Goal: Transaction & Acquisition: Purchase product/service

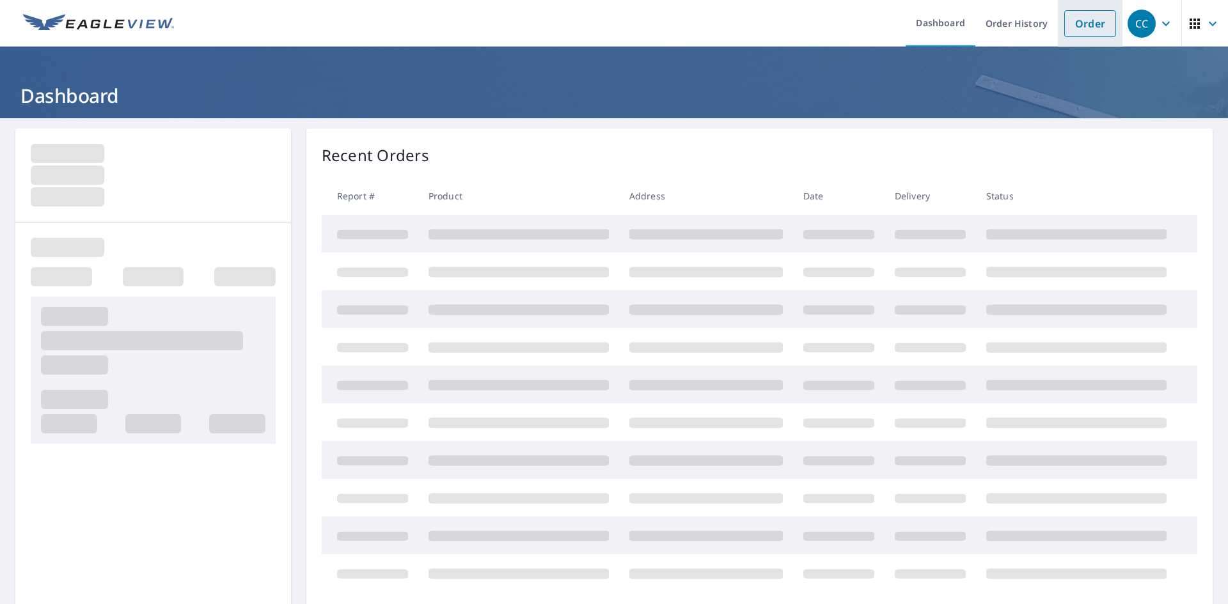
click at [1074, 20] on link "Order" at bounding box center [1090, 23] width 52 height 27
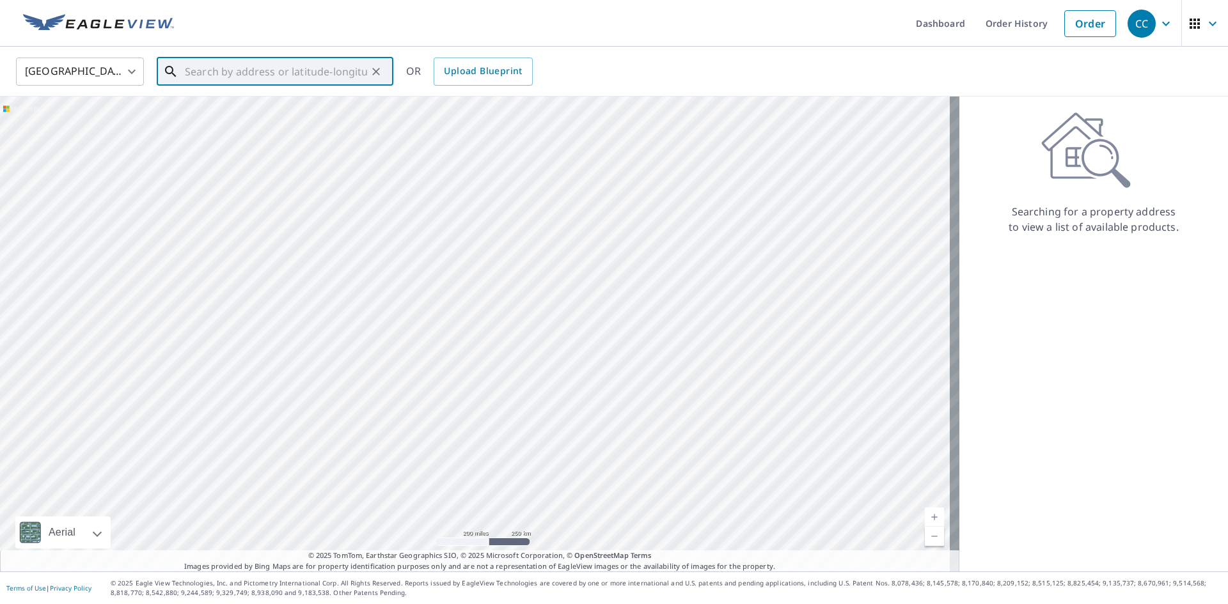
click at [304, 84] on input "text" at bounding box center [276, 72] width 182 height 36
paste input "[STREET_ADDRESS]"
drag, startPoint x: 284, startPoint y: 71, endPoint x: 539, endPoint y: 91, distance: 256.0
click at [539, 91] on div "[GEOGRAPHIC_DATA] [GEOGRAPHIC_DATA] ​ [STREET_ADDRESS] ​ Match not found OR Upl…" at bounding box center [614, 72] width 1228 height 50
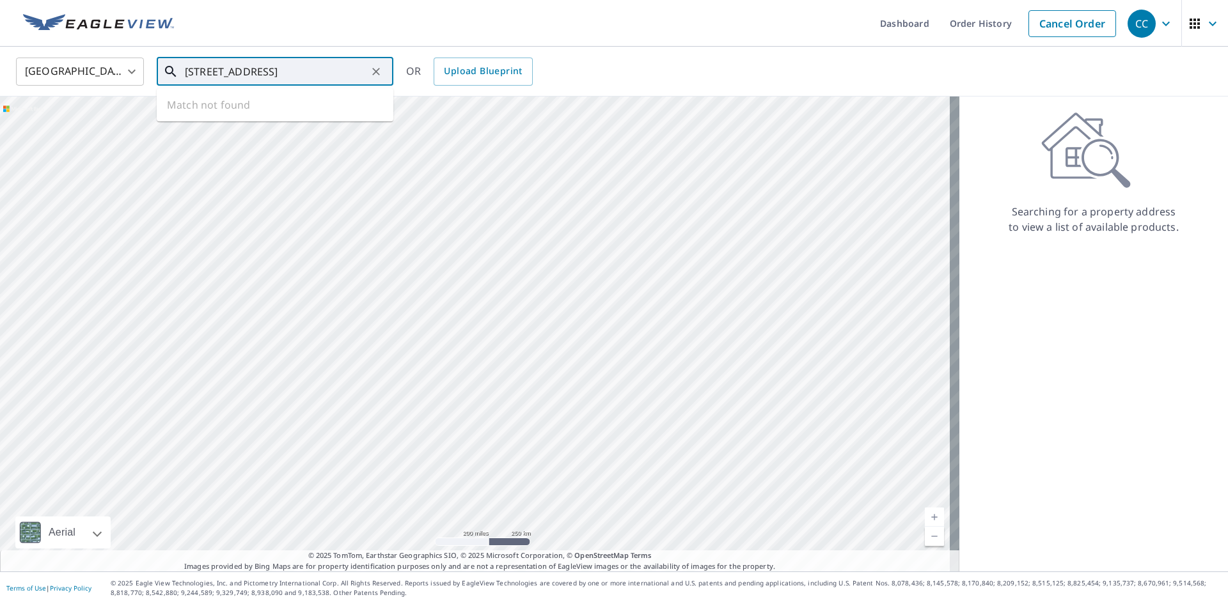
scroll to position [0, 0]
click at [331, 104] on span "[STREET_ADDRESS]" at bounding box center [282, 108] width 201 height 15
type input "[STREET_ADDRESS]"
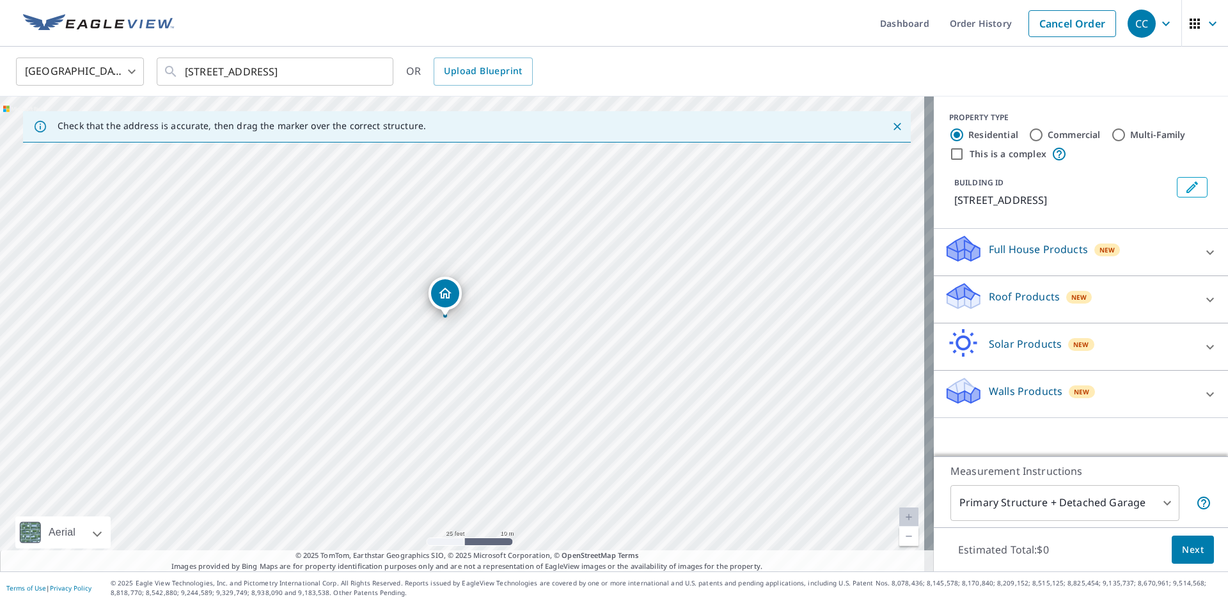
click at [1018, 299] on p "Roof Products" at bounding box center [1024, 296] width 71 height 15
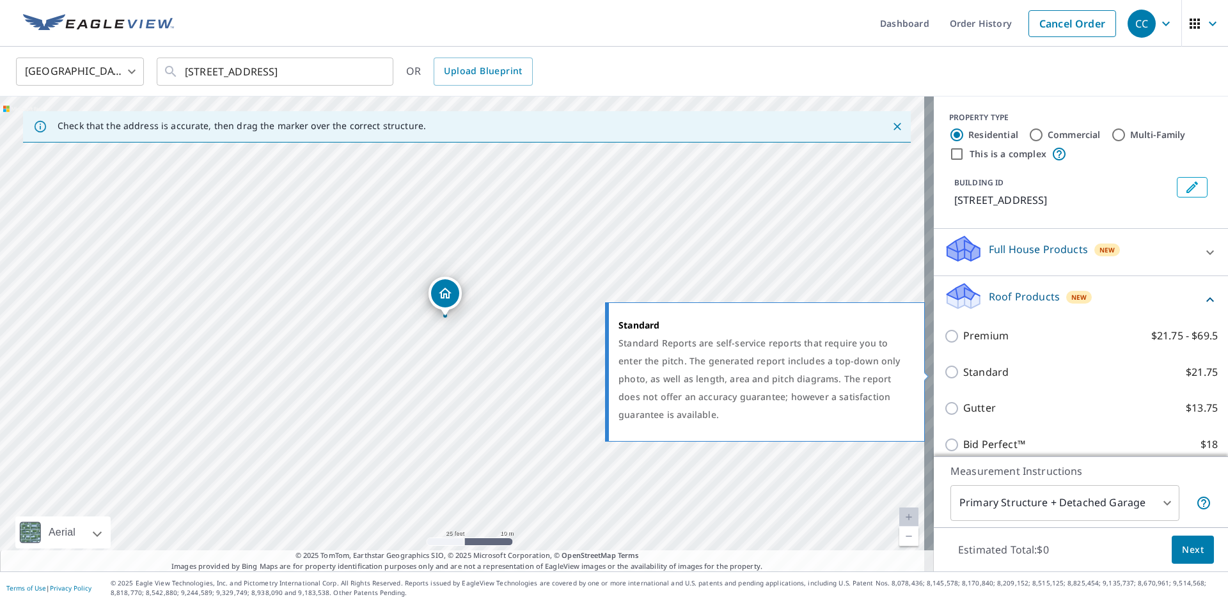
click at [964, 377] on p "Standard" at bounding box center [985, 373] width 45 height 16
click at [963, 377] on input "Standard $21.75" at bounding box center [953, 372] width 19 height 15
checkbox input "true"
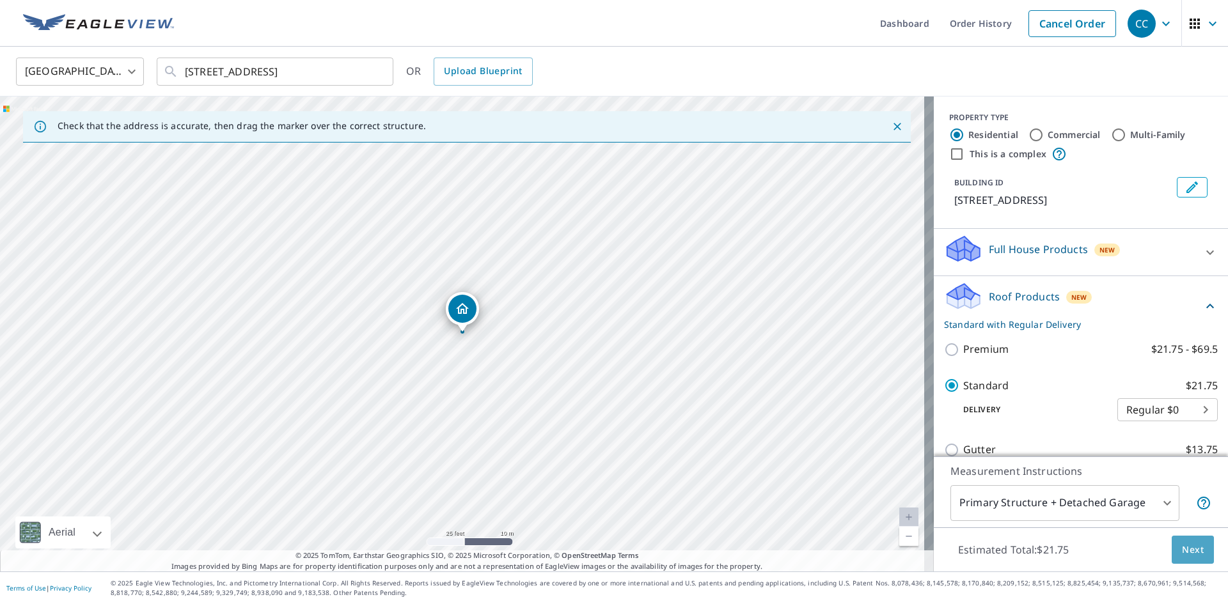
click at [1182, 542] on span "Next" at bounding box center [1193, 550] width 22 height 16
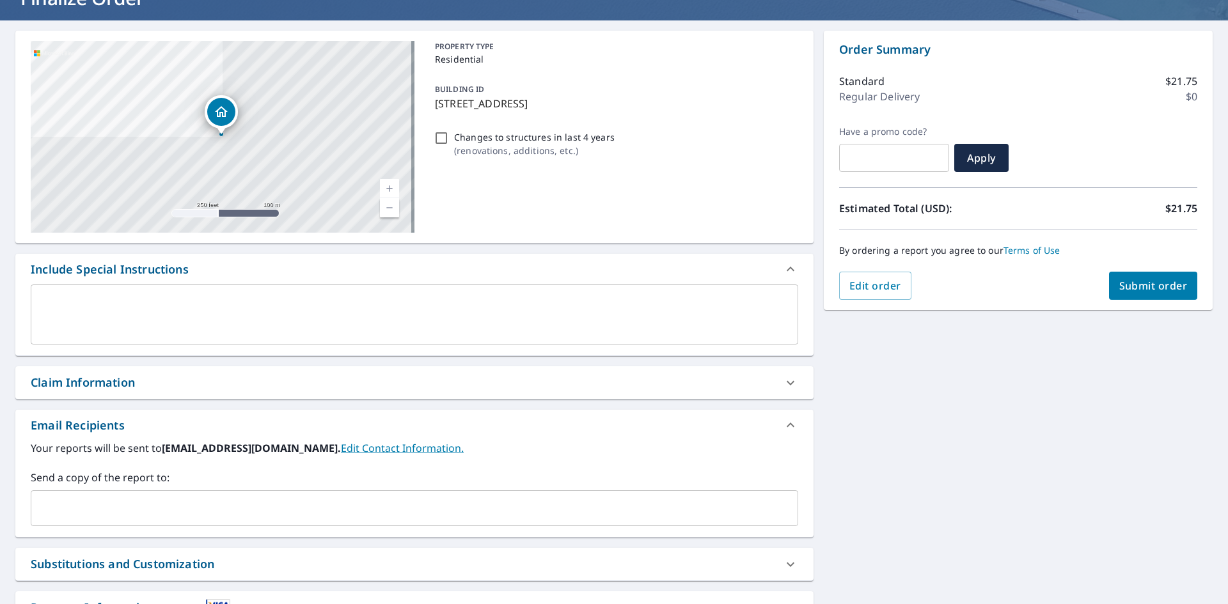
scroll to position [201, 0]
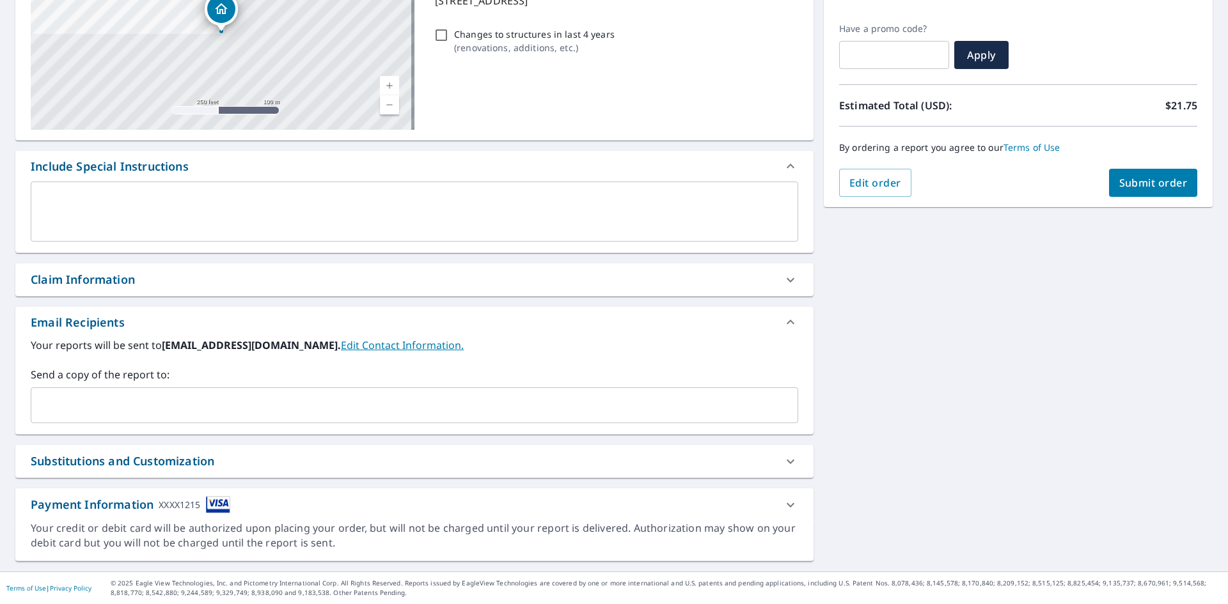
click at [195, 274] on div "Claim Information" at bounding box center [403, 279] width 744 height 17
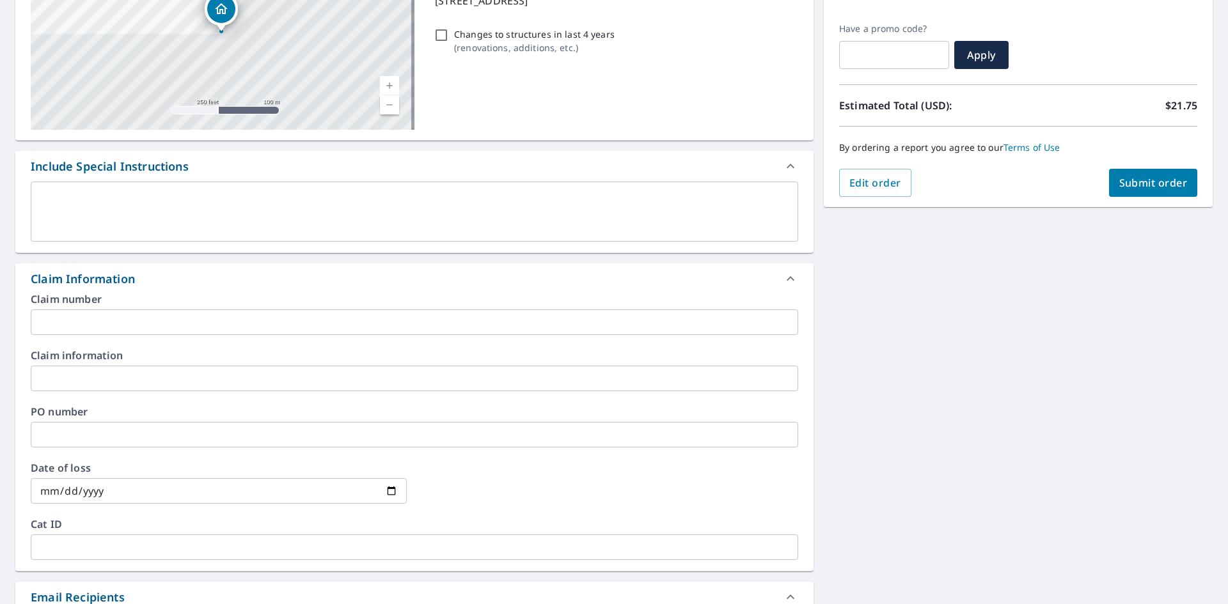
click at [129, 317] on input "text" at bounding box center [415, 323] width 768 height 26
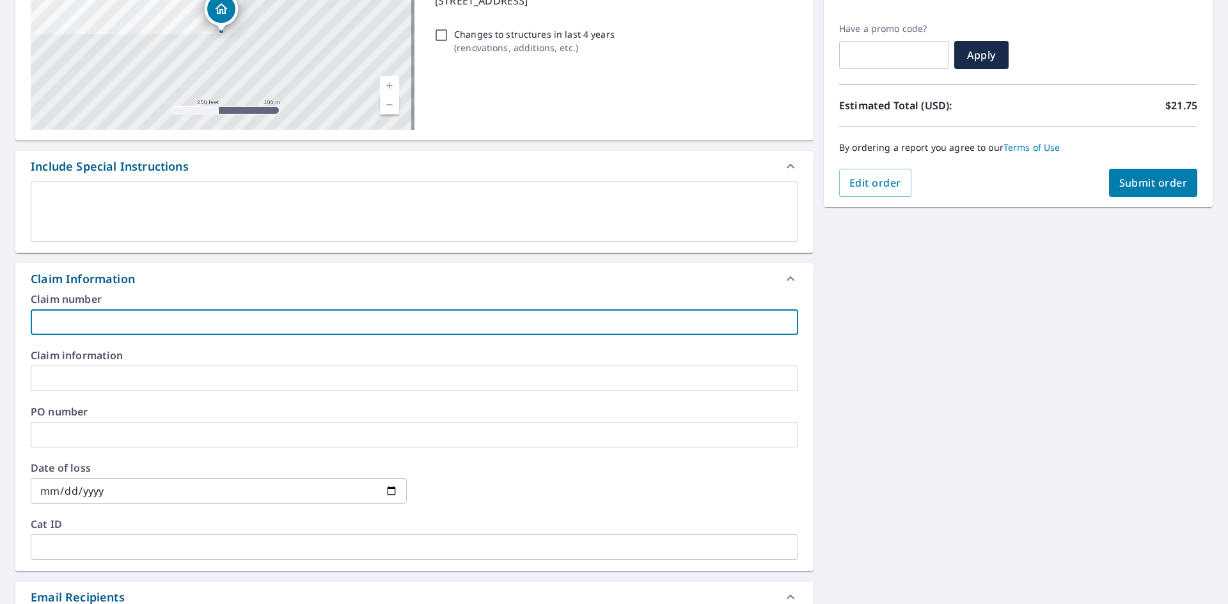
paste input "8158699"
click at [171, 334] on input "8158699" at bounding box center [415, 323] width 768 height 26
paste input "[GEOGRAPHIC_DATA] residence"
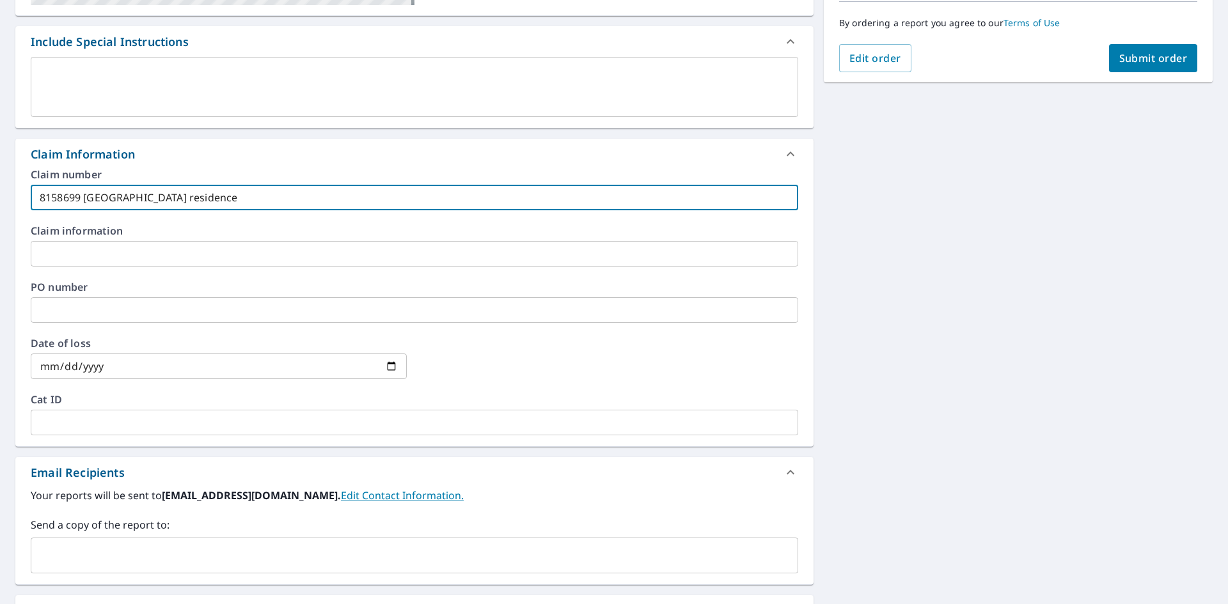
scroll to position [476, 0]
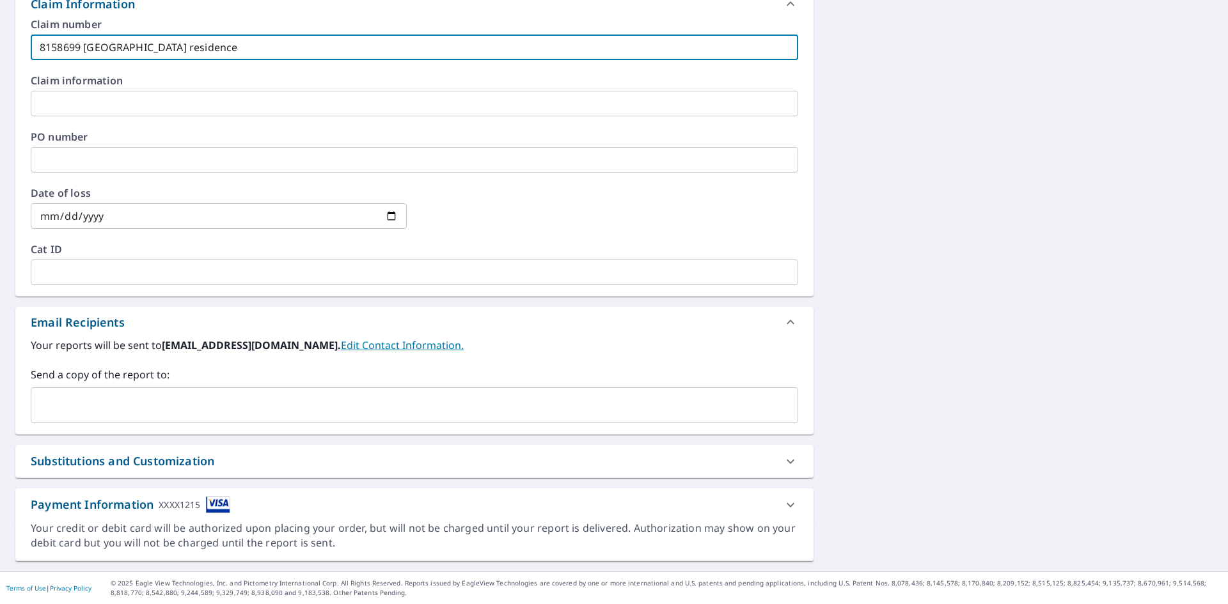
type input "8158699 [GEOGRAPHIC_DATA] residence"
click at [136, 402] on input "text" at bounding box center [404, 405] width 737 height 24
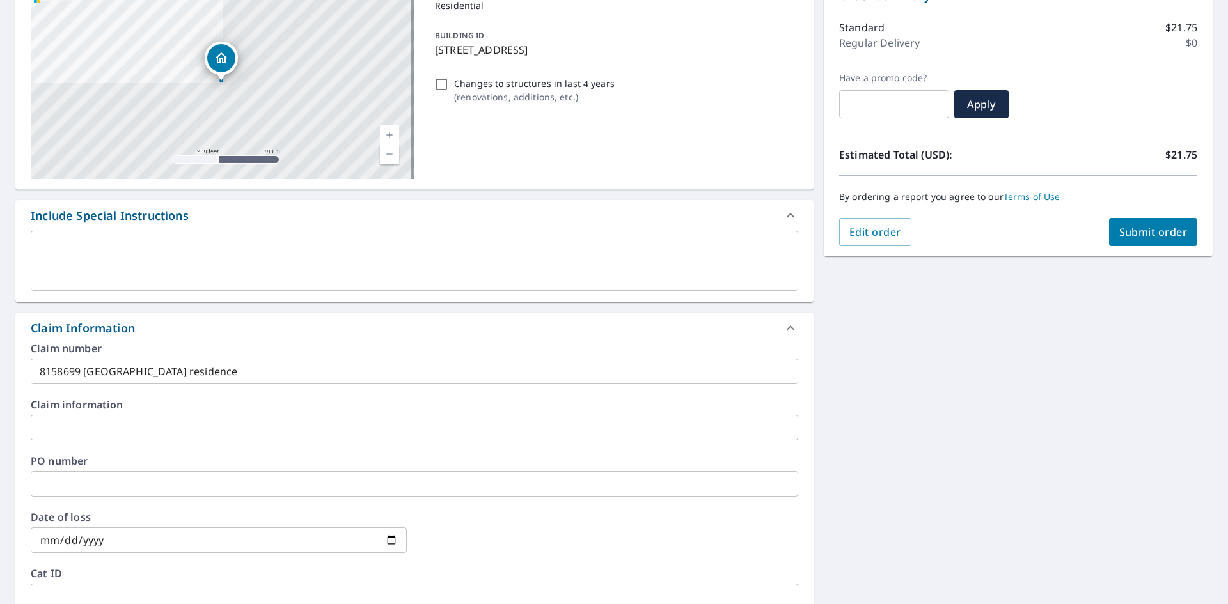
scroll to position [28, 0]
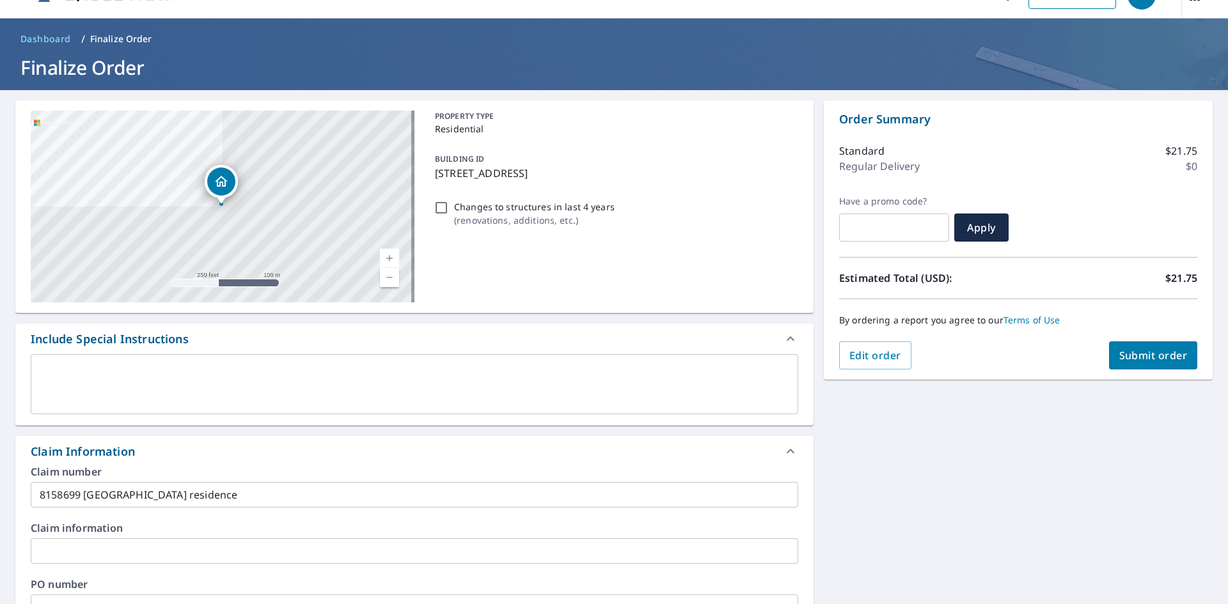
type input "[EMAIL_ADDRESS][DOMAIN_NAME]"
click at [1136, 361] on span "Submit order" at bounding box center [1153, 356] width 68 height 14
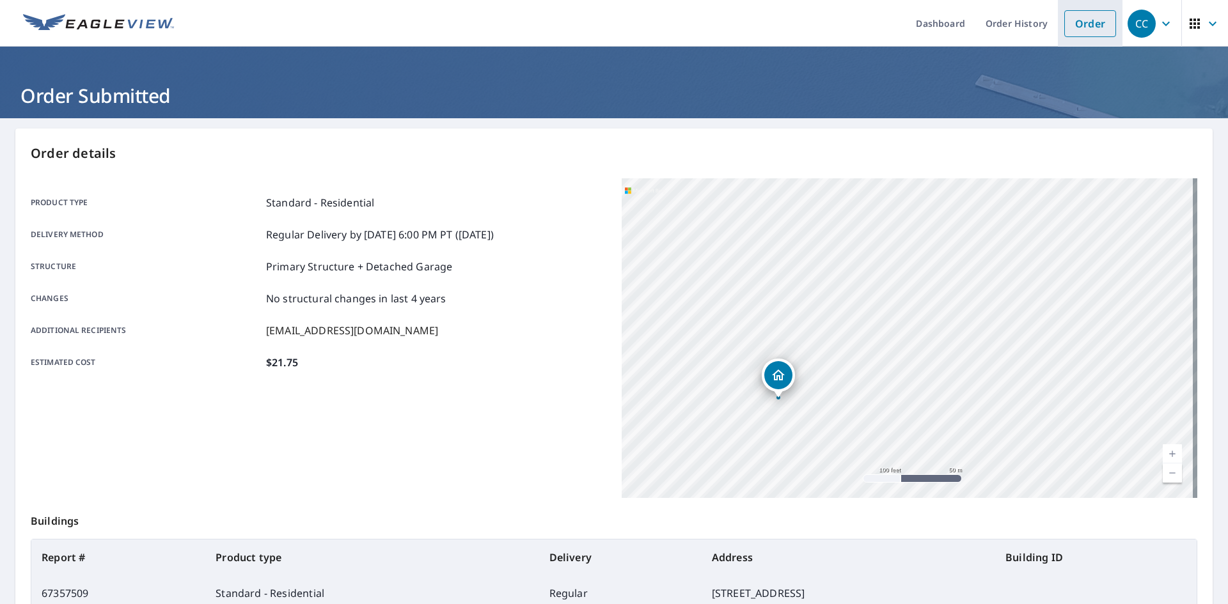
click at [1073, 30] on link "Order" at bounding box center [1090, 23] width 52 height 27
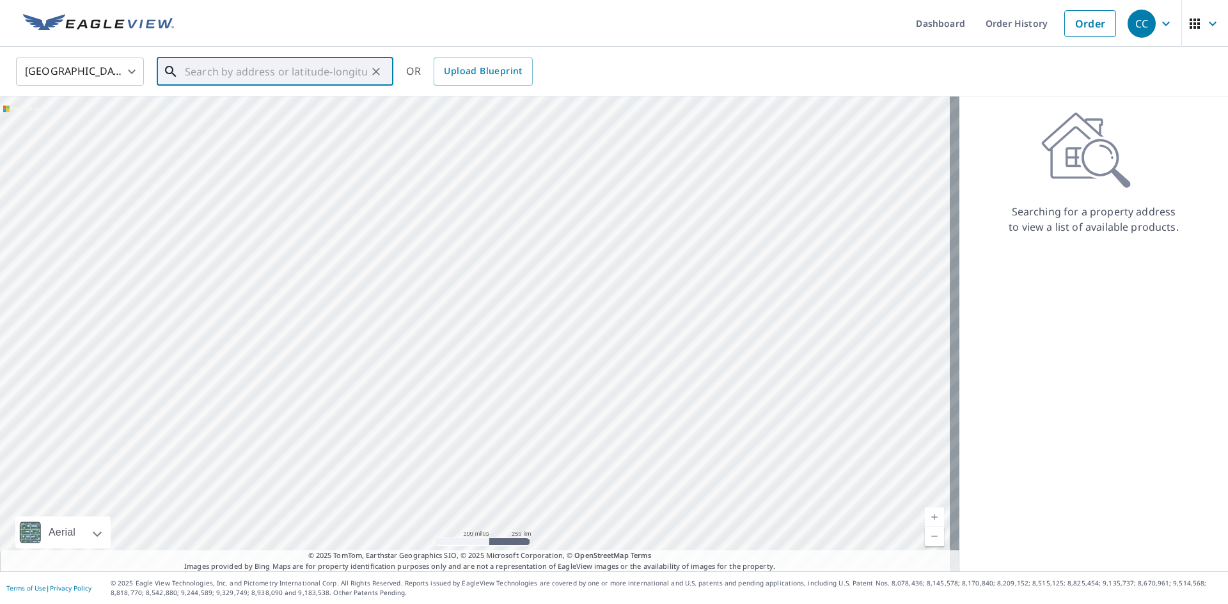
click at [285, 67] on input "text" at bounding box center [276, 72] width 182 height 36
paste input "[STREET_ADDRESS][PERSON_NAME]"
drag, startPoint x: 330, startPoint y: 70, endPoint x: 553, endPoint y: 104, distance: 225.0
click at [553, 104] on div "United States US ​ [STREET_ADDRESS] [PERSON_NAME] ​ Match not found OR Upload B…" at bounding box center [614, 309] width 1228 height 525
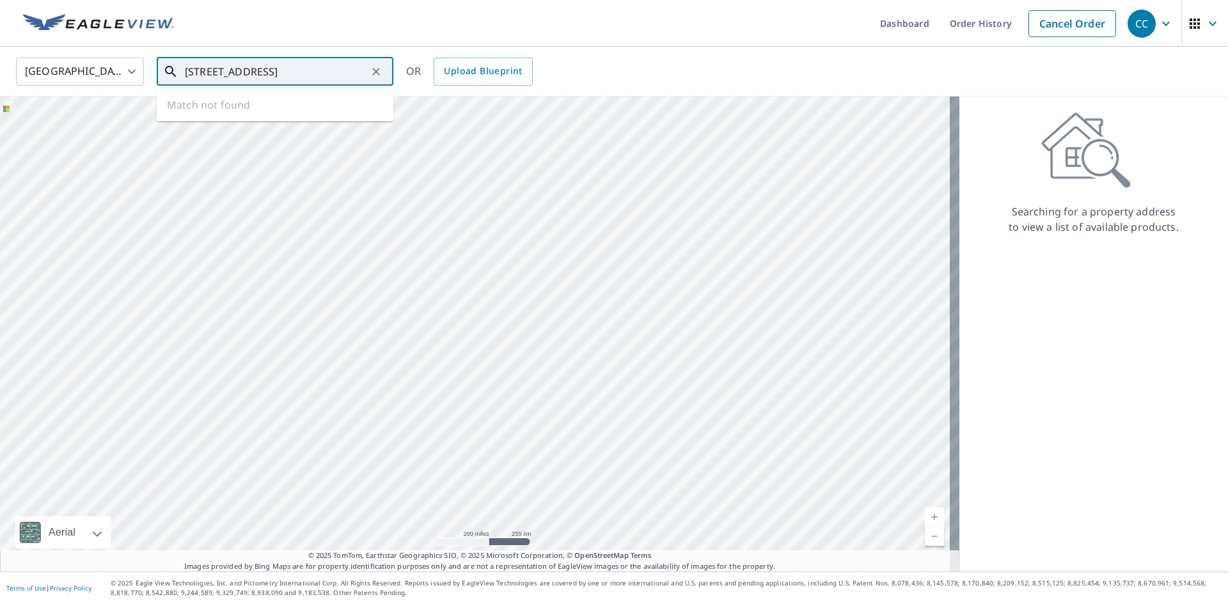
scroll to position [0, 36]
click at [248, 122] on p "Ocala, FL 34473" at bounding box center [282, 122] width 201 height 13
type input "[STREET_ADDRESS]"
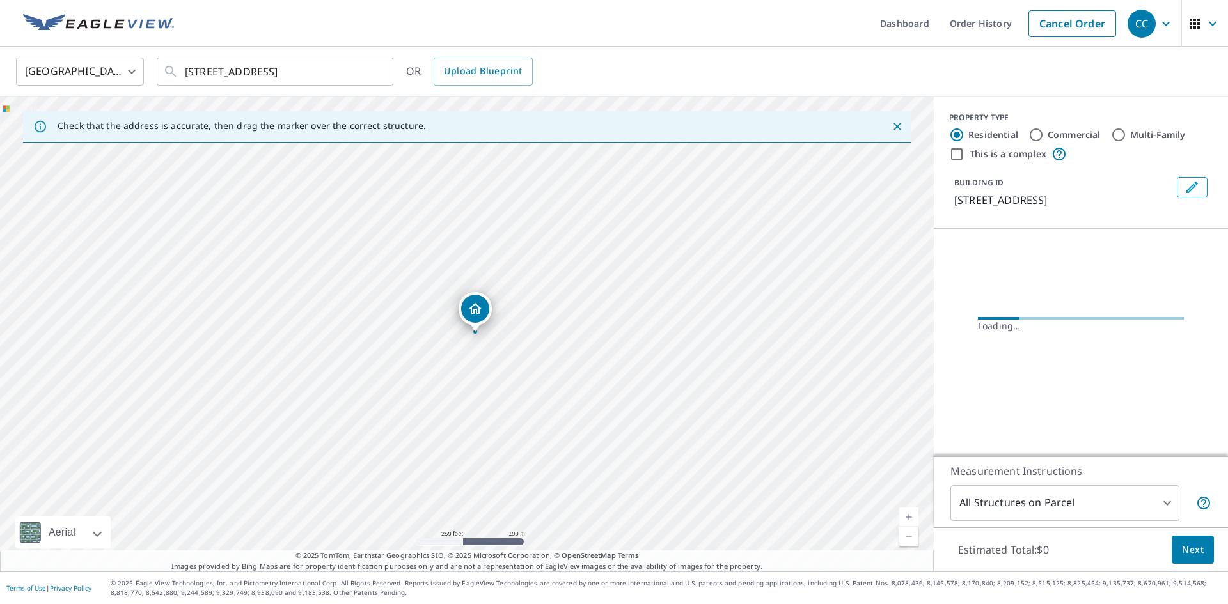
scroll to position [0, 0]
